Goal: Information Seeking & Learning: Learn about a topic

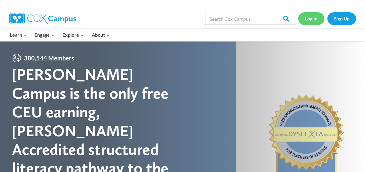
click at [312, 19] on link "Log In" at bounding box center [311, 18] width 26 height 12
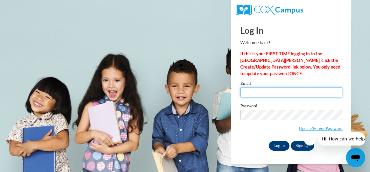
type input "andrea.martinez@bartow.k12.ga.us"
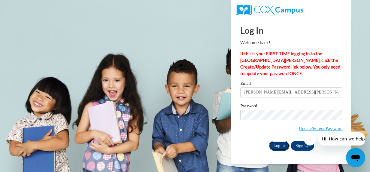
drag, startPoint x: 278, startPoint y: 146, endPoint x: 274, endPoint y: 142, distance: 5.1
drag, startPoint x: 274, startPoint y: 142, endPoint x: 255, endPoint y: 139, distance: 20.0
click at [255, 139] on div "Email andrea.martinez@bartow.k12.ga.us Password Update/Forgot Password Log In S…" at bounding box center [291, 115] width 102 height 69
click at [271, 147] on input "Log In" at bounding box center [279, 146] width 21 height 10
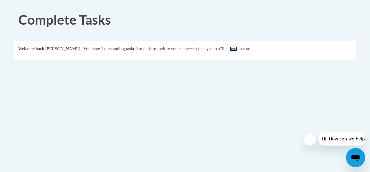
click at [237, 50] on link "here" at bounding box center [234, 48] width 8 height 5
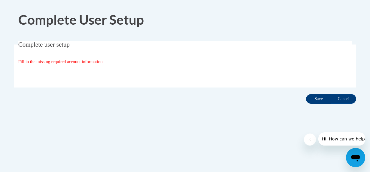
click at [314, 99] on input "Save" at bounding box center [318, 99] width 25 height 10
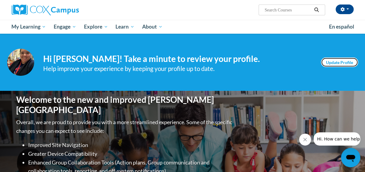
click at [341, 57] on link "Update Profile" at bounding box center [339, 62] width 37 height 10
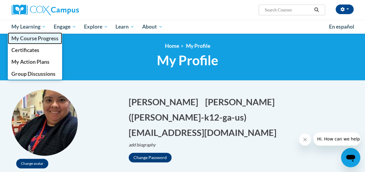
click at [34, 39] on span "My Course Progress" at bounding box center [34, 38] width 47 height 6
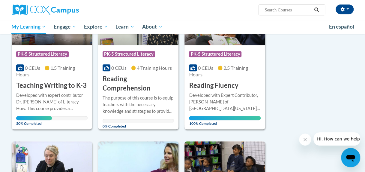
scroll to position [98, 0]
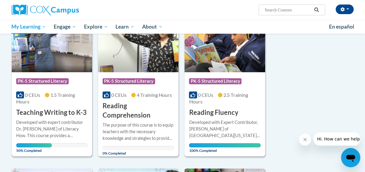
click at [69, 82] on span "PK-5 Structured Literacy" at bounding box center [43, 82] width 54 height 8
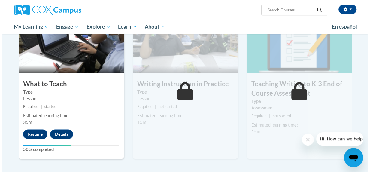
scroll to position [314, 0]
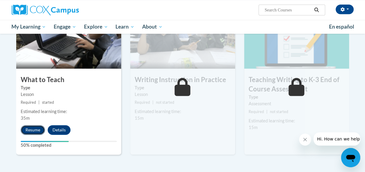
click at [40, 128] on button "Resume" at bounding box center [33, 130] width 24 height 10
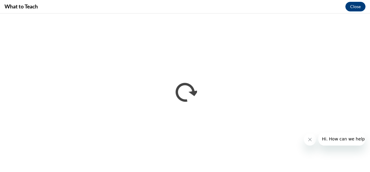
scroll to position [0, 0]
